Goal: Task Accomplishment & Management: Use online tool/utility

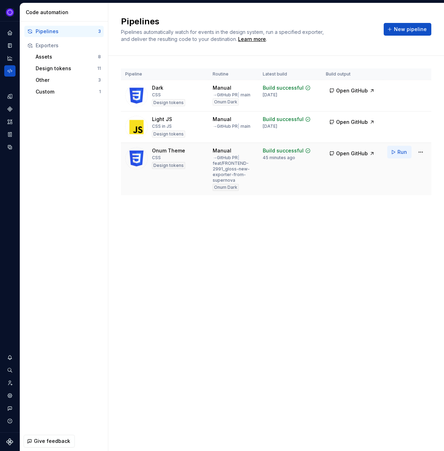
click at [399, 150] on span "Run" at bounding box center [403, 152] width 10 height 7
click at [371, 259] on div "Pipelines Pipelines automatically watch for events in the design system, run a …" at bounding box center [276, 227] width 336 height 448
click at [426, 124] on html "Ixel Design system data Code automation Pipelines 3 Exporters Assets 8 Design t…" at bounding box center [222, 225] width 444 height 451
click at [405, 136] on div "Edit pipeline" at bounding box center [412, 135] width 60 height 7
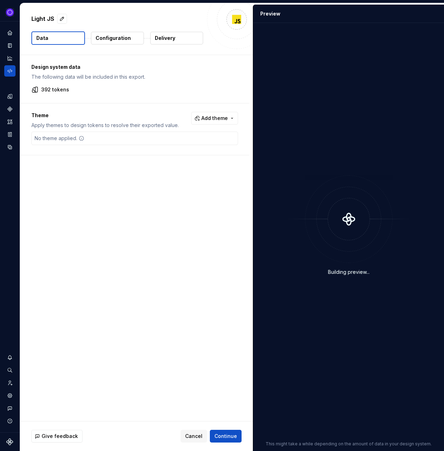
click at [110, 37] on p "Configuration" at bounding box center [113, 38] width 35 height 7
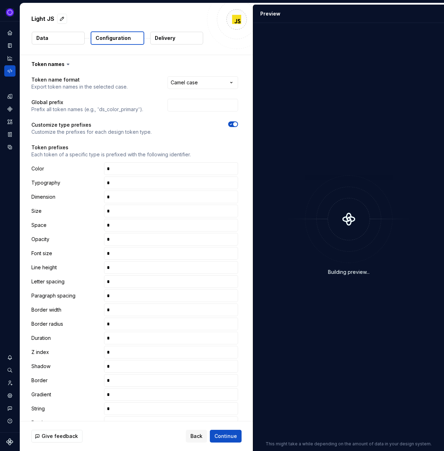
click at [64, 42] on button "Data" at bounding box center [58, 38] width 53 height 13
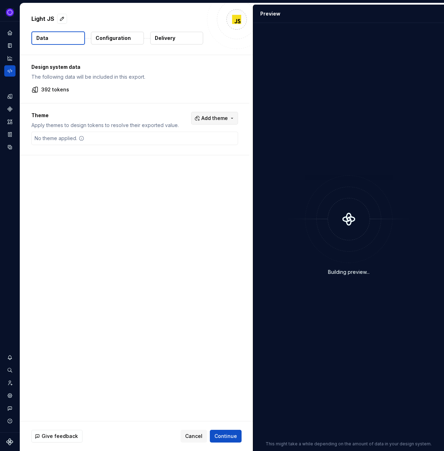
click at [225, 118] on span "Add theme" at bounding box center [215, 118] width 26 height 7
click at [187, 148] on div "Onum Dark" at bounding box center [183, 146] width 27 height 7
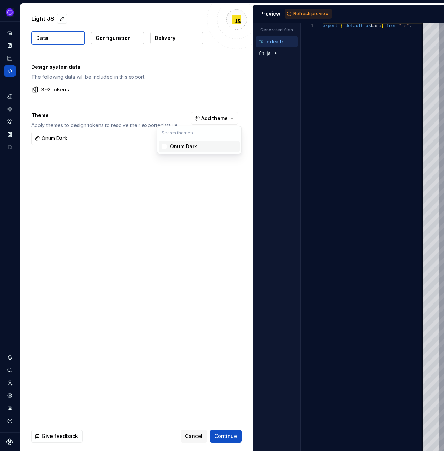
click at [124, 190] on html "Ixel Design system data Light JS Data Configuration Delivery Design system data…" at bounding box center [222, 225] width 444 height 451
click at [309, 14] on span "Refresh preview" at bounding box center [311, 14] width 35 height 6
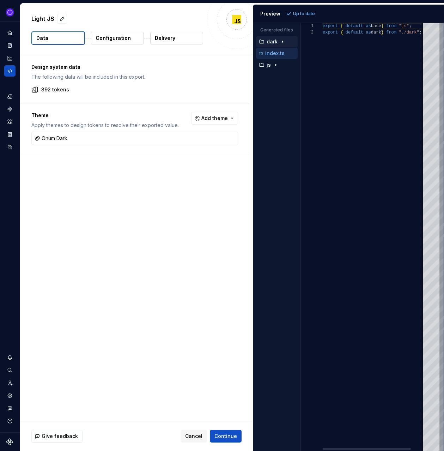
scroll to position [6, 0]
click at [272, 67] on div "button" at bounding box center [276, 65] width 8 height 6
click at [278, 78] on p "colors.ts" at bounding box center [282, 77] width 21 height 6
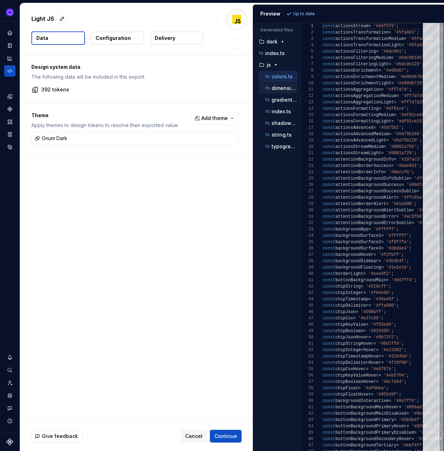
click at [280, 91] on div "dimension.ts" at bounding box center [281, 88] width 34 height 7
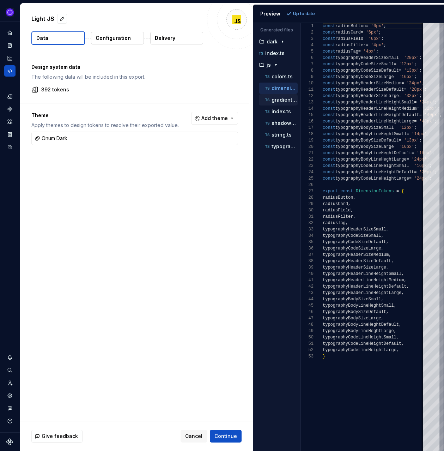
click at [280, 102] on p "gradients.ts" at bounding box center [285, 100] width 26 height 6
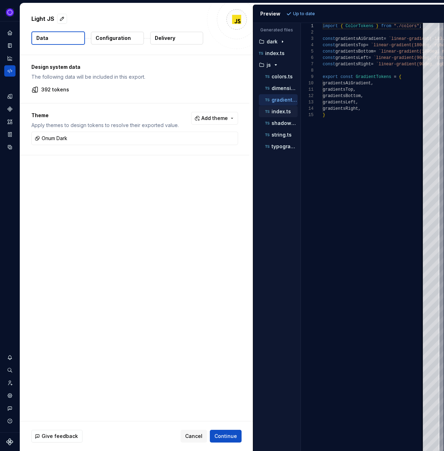
click at [278, 116] on div "index.ts" at bounding box center [278, 111] width 39 height 11
click at [280, 111] on p "index.ts" at bounding box center [281, 112] width 19 height 6
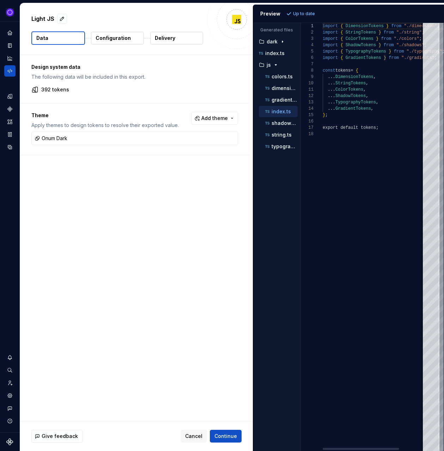
scroll to position [64, 0]
click at [280, 124] on p "shadows.ts" at bounding box center [285, 123] width 26 height 6
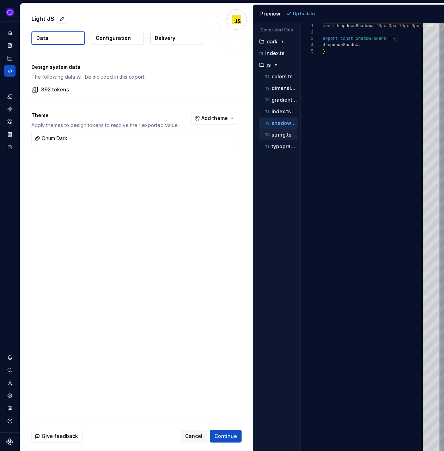
click at [280, 137] on p "string.ts" at bounding box center [282, 135] width 20 height 6
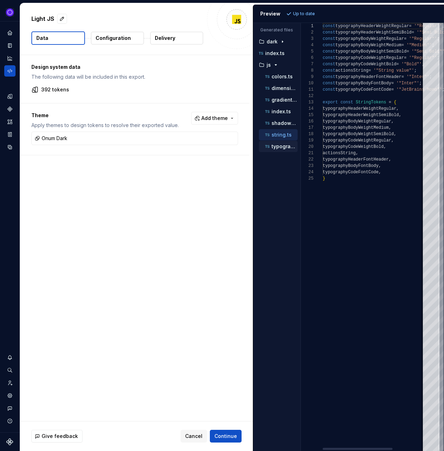
click at [280, 149] on p "typography.ts" at bounding box center [285, 147] width 26 height 6
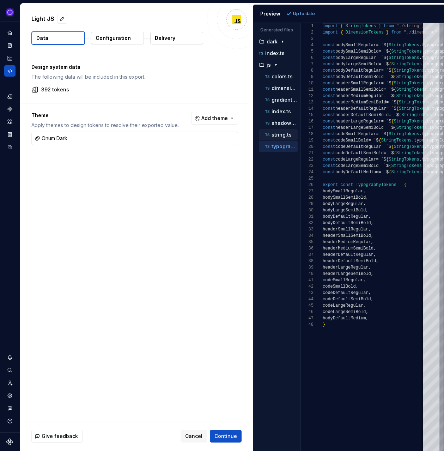
click at [279, 133] on p "string.ts" at bounding box center [282, 135] width 20 height 6
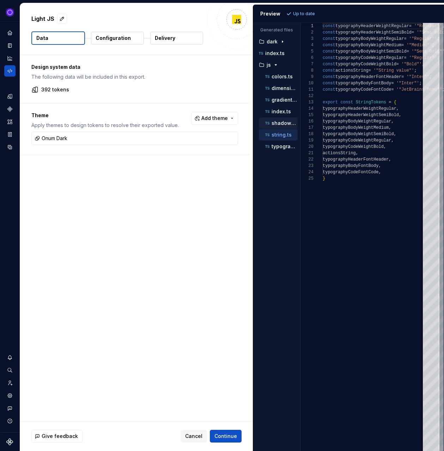
click at [279, 122] on p "shadows.ts" at bounding box center [285, 123] width 26 height 6
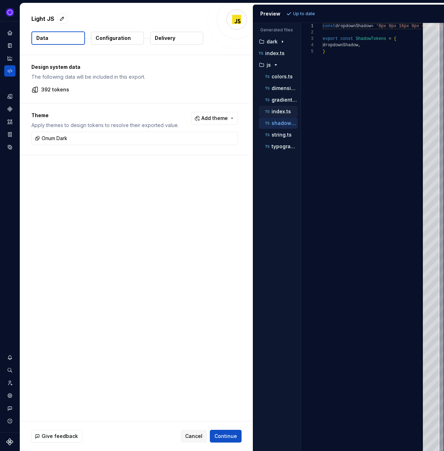
click at [279, 109] on p "index.ts" at bounding box center [281, 112] width 19 height 6
type textarea "**********"
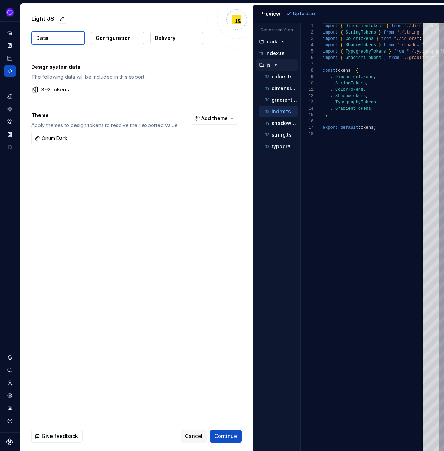
click at [265, 66] on div "button" at bounding box center [262, 65] width 8 height 6
click at [282, 42] on icon "button" at bounding box center [282, 42] width 1 height 2
click at [269, 147] on p "js" at bounding box center [269, 147] width 4 height 6
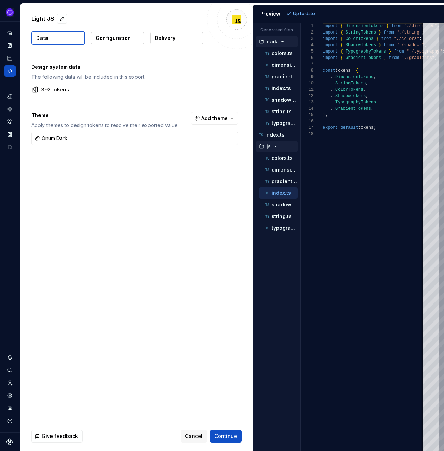
click at [118, 37] on p "Configuration" at bounding box center [113, 38] width 35 height 7
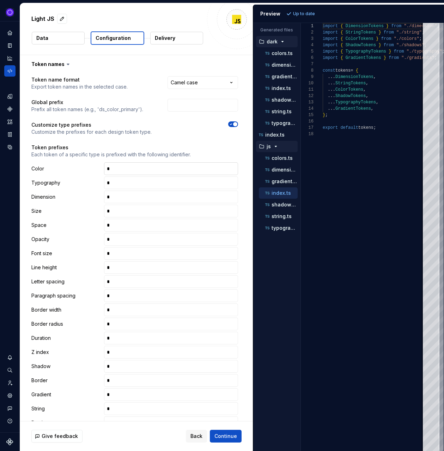
click at [198, 167] on input "text" at bounding box center [171, 168] width 134 height 13
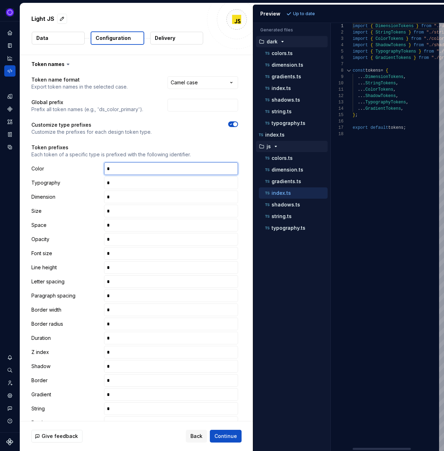
click at [332, 147] on div "Generated files Accessibility guide for tree . Navigate the tree with the arrow…" at bounding box center [348, 237] width 191 height 428
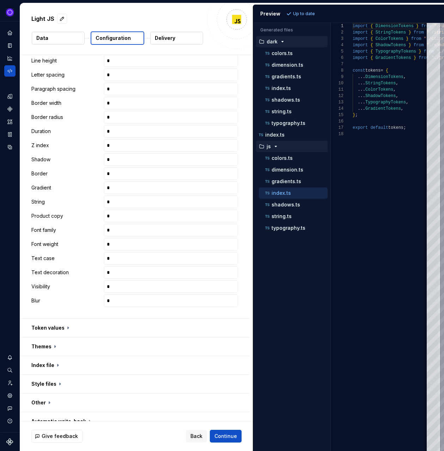
scroll to position [217, 0]
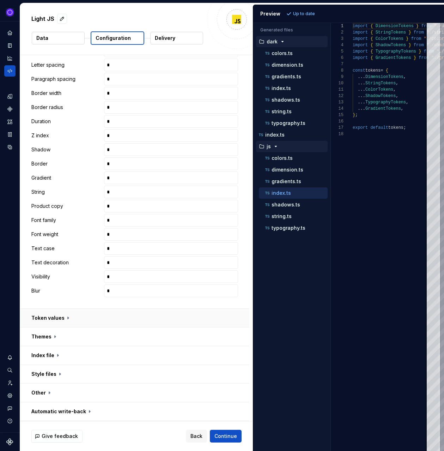
click at [54, 318] on button "button" at bounding box center [134, 318] width 229 height 18
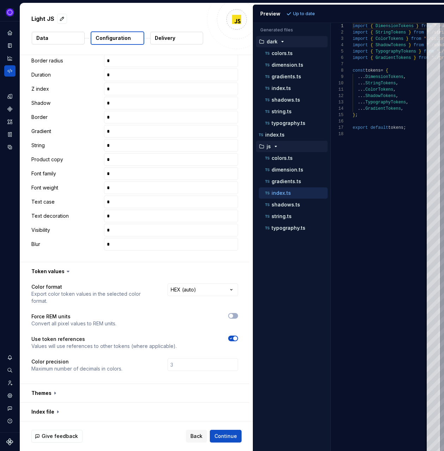
scroll to position [313, 0]
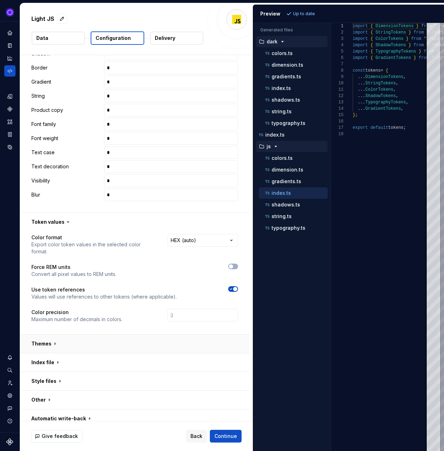
click at [98, 342] on button "button" at bounding box center [134, 344] width 229 height 18
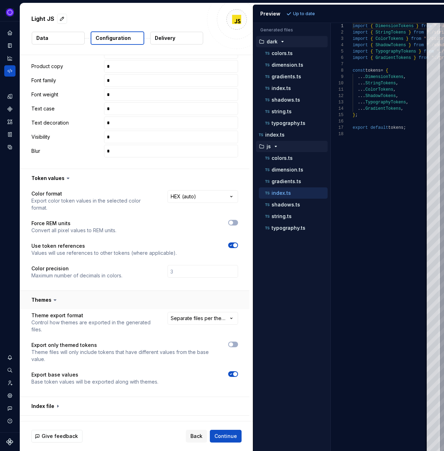
scroll to position [400, 0]
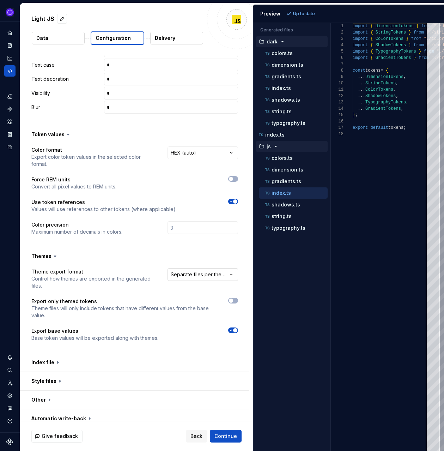
click at [212, 267] on html "**********" at bounding box center [222, 225] width 444 height 451
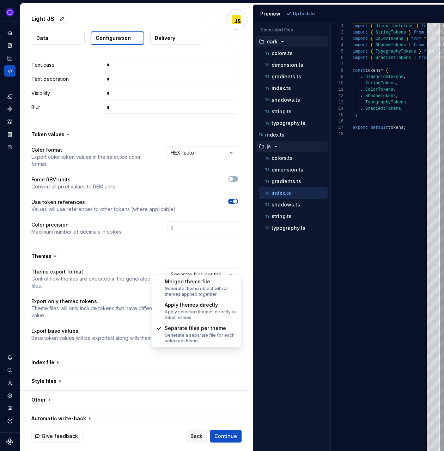
click at [143, 260] on html "**********" at bounding box center [222, 225] width 444 height 451
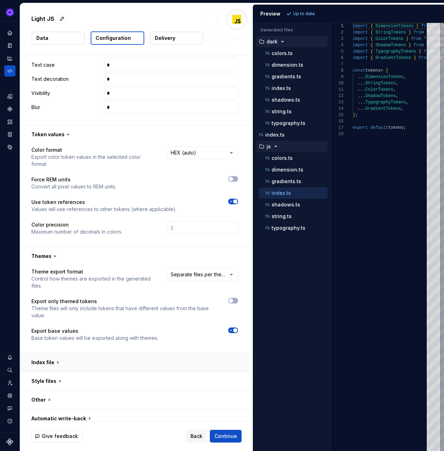
click at [80, 355] on button "button" at bounding box center [134, 362] width 229 height 18
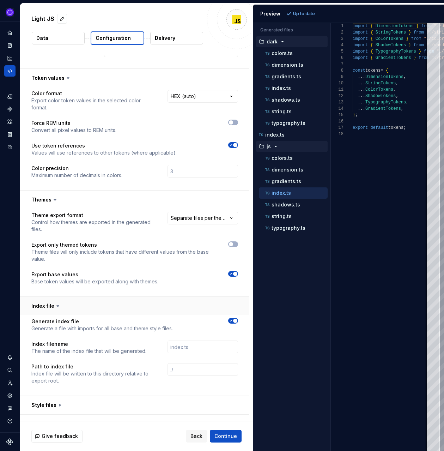
scroll to position [481, 0]
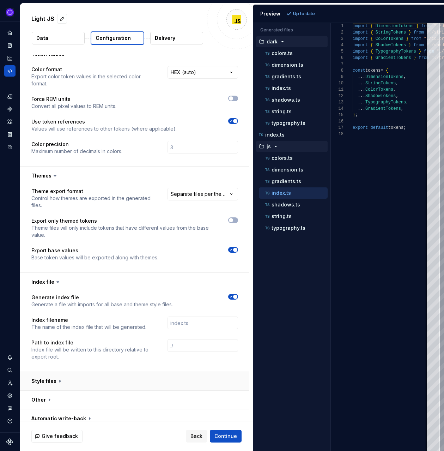
click at [85, 375] on button "button" at bounding box center [134, 381] width 229 height 18
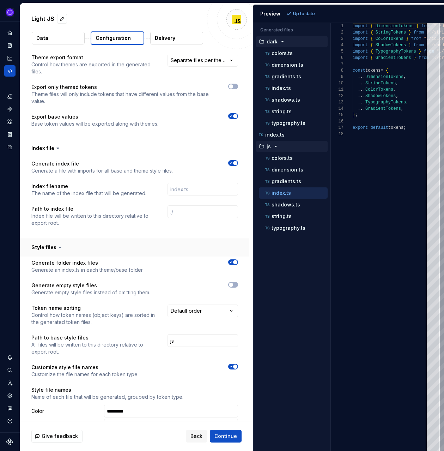
scroll to position [616, 0]
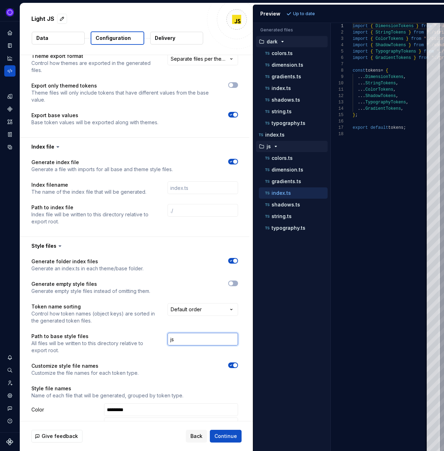
click at [183, 334] on input "js" at bounding box center [203, 339] width 71 height 13
type input "light"
click at [308, 13] on span "Refresh preview" at bounding box center [311, 14] width 35 height 6
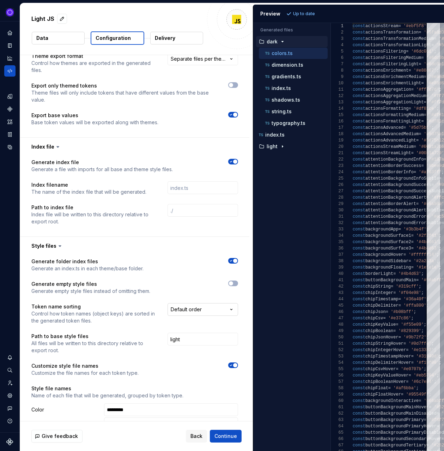
click at [204, 300] on html "**********" at bounding box center [222, 225] width 444 height 451
select select "**********"
click at [303, 12] on span "Refresh preview" at bounding box center [311, 14] width 35 height 6
click at [284, 54] on p "colors.ts" at bounding box center [282, 53] width 21 height 6
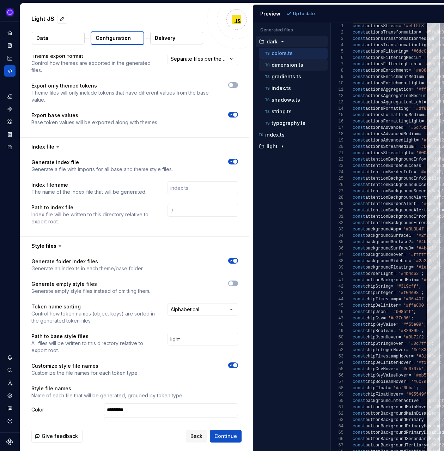
click at [284, 67] on p "dimension.ts" at bounding box center [288, 65] width 32 height 6
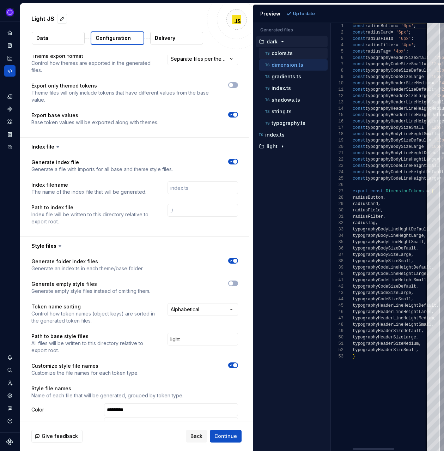
click at [284, 58] on div "colors.ts" at bounding box center [293, 53] width 69 height 11
click at [284, 52] on p "colors.ts" at bounding box center [282, 53] width 21 height 6
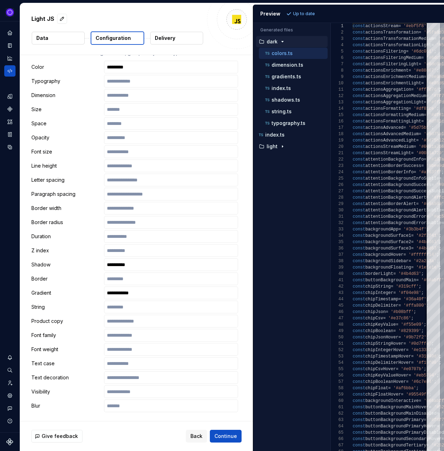
scroll to position [992, 0]
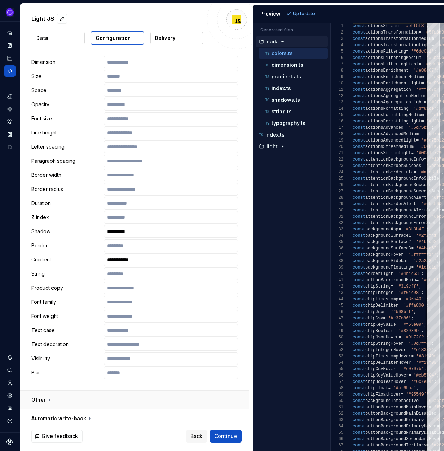
click at [66, 394] on button "button" at bounding box center [134, 400] width 229 height 18
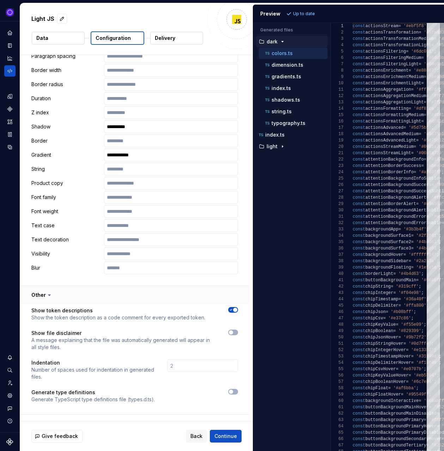
scroll to position [1102, 0]
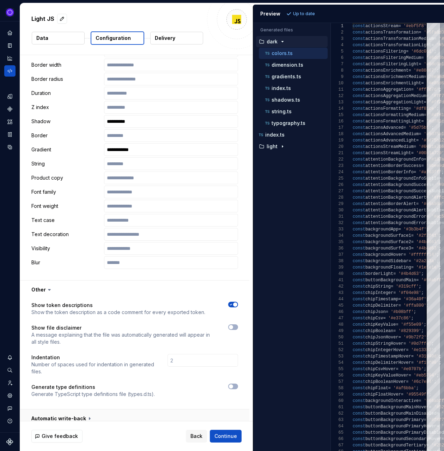
click at [58, 410] on button "button" at bounding box center [134, 419] width 229 height 18
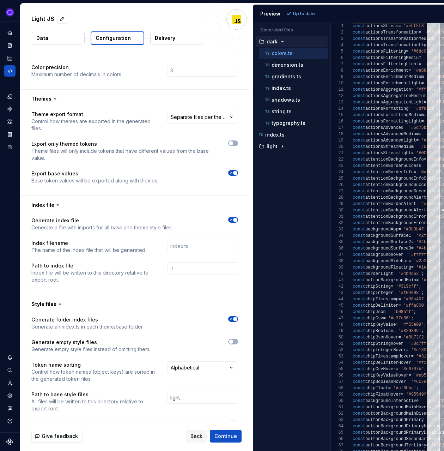
scroll to position [555, 0]
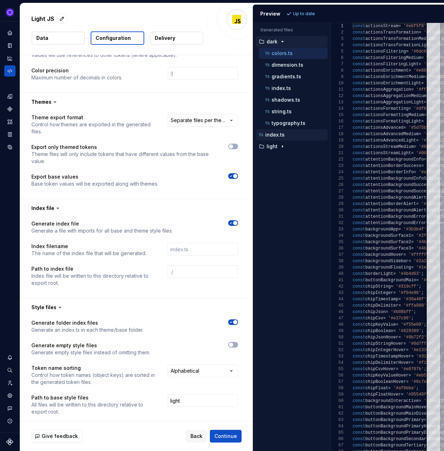
click at [276, 136] on p "index.ts" at bounding box center [274, 135] width 19 height 6
type textarea "**********"
